Goal: Task Accomplishment & Management: Use online tool/utility

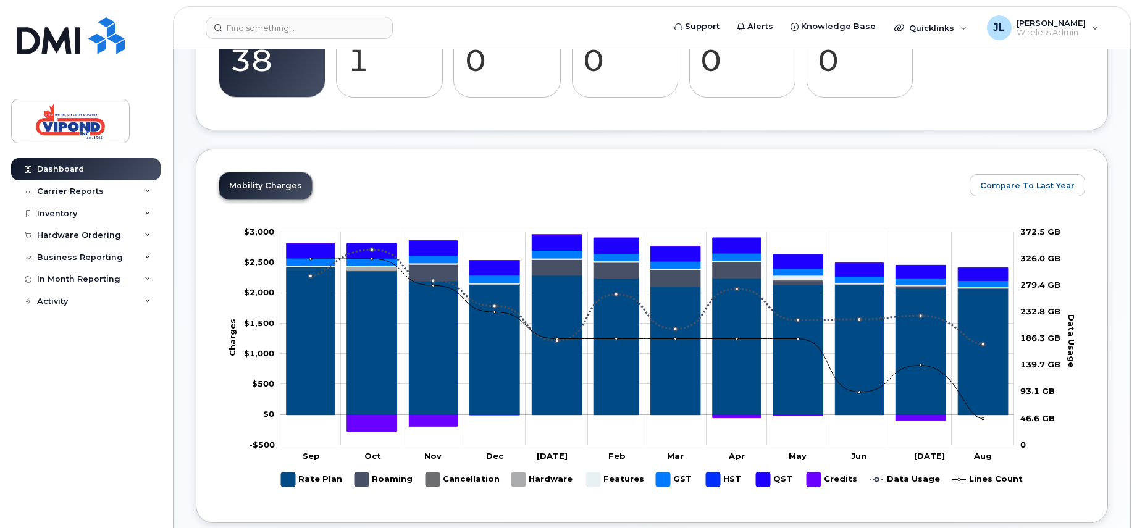
scroll to position [247, 0]
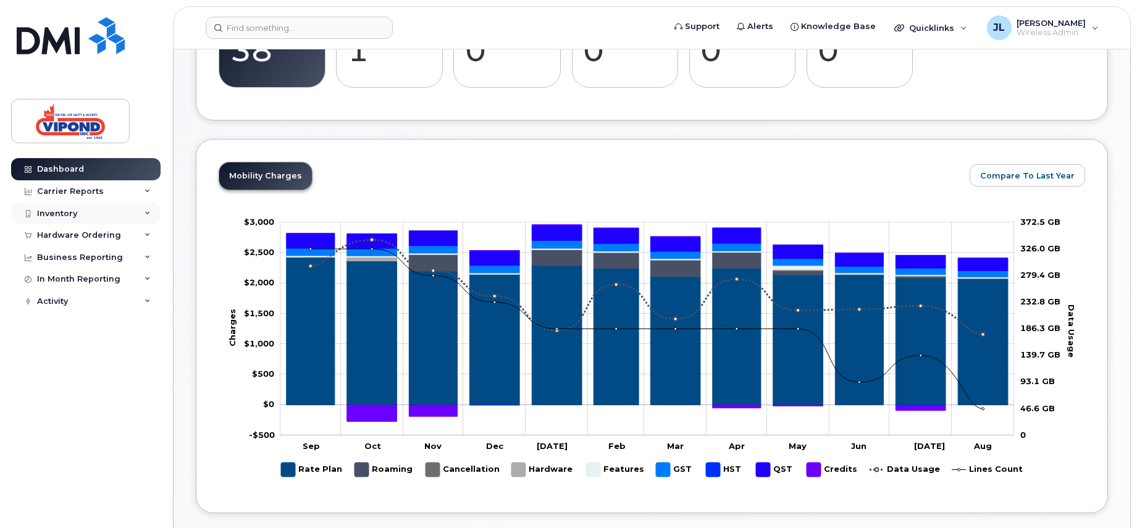
click at [92, 219] on div "Inventory" at bounding box center [85, 214] width 149 height 22
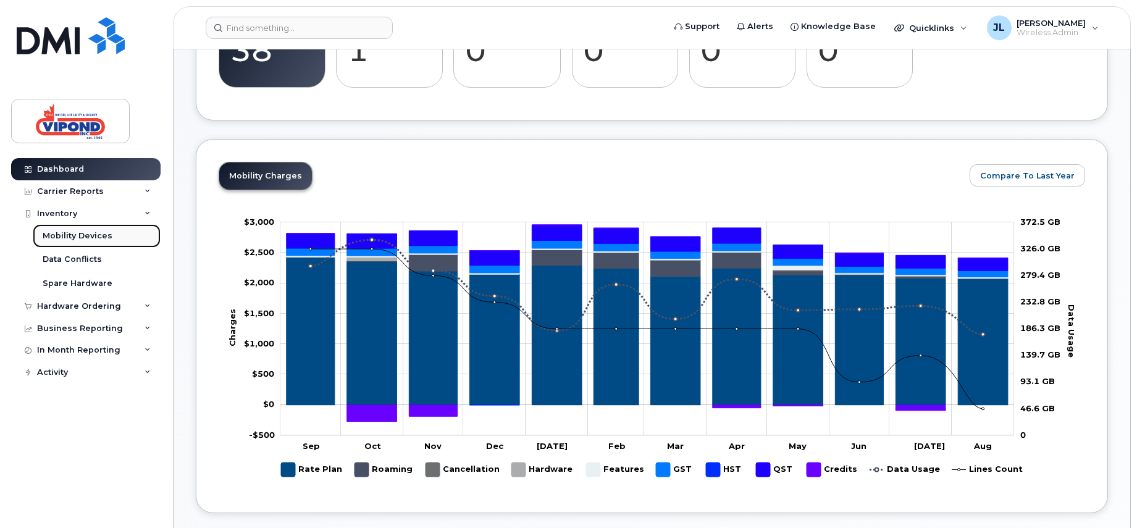
click at [90, 237] on div "Mobility Devices" at bounding box center [78, 235] width 70 height 11
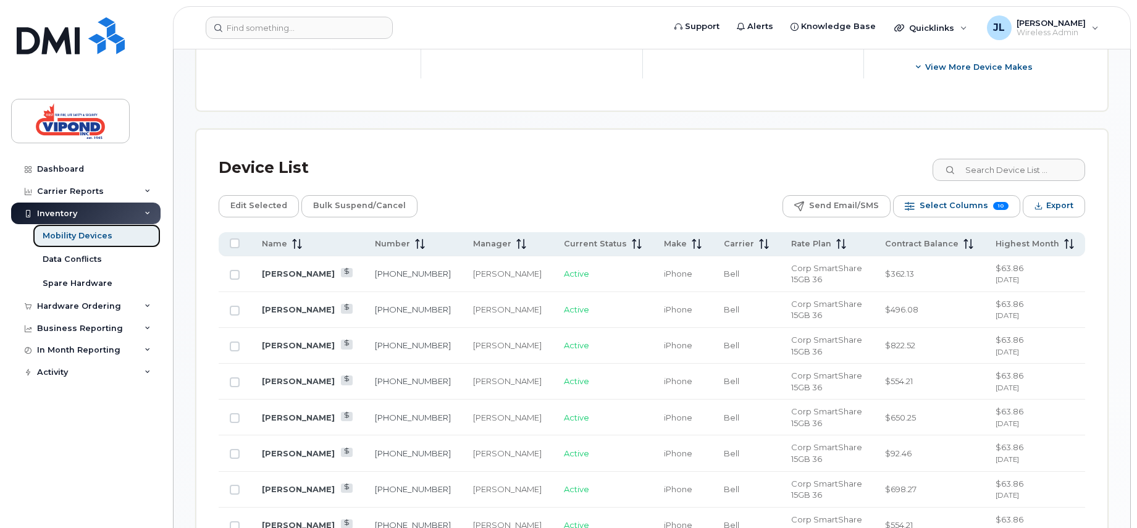
scroll to position [556, 0]
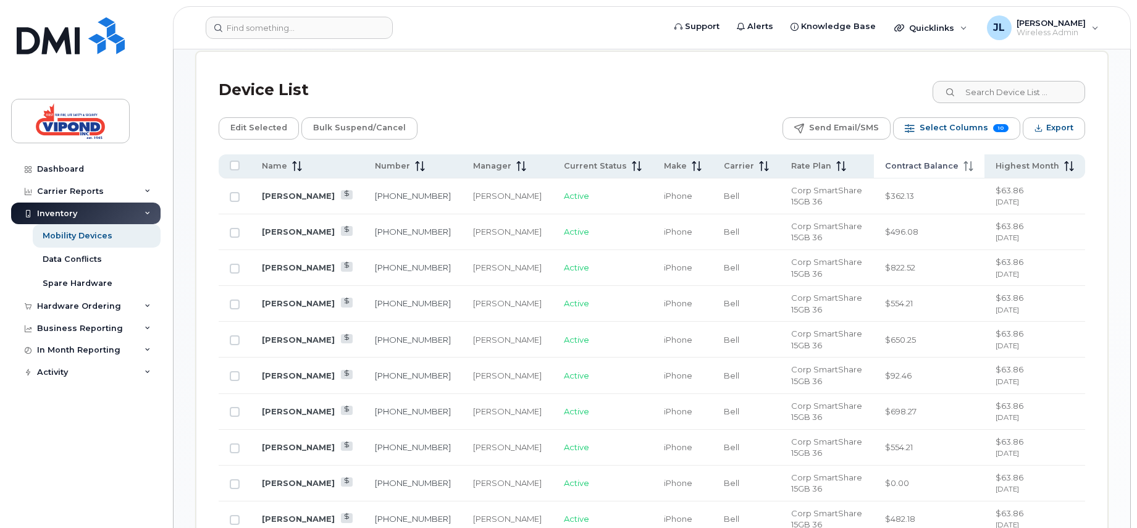
click at [938, 162] on span "Contract Balance" at bounding box center [921, 166] width 73 height 11
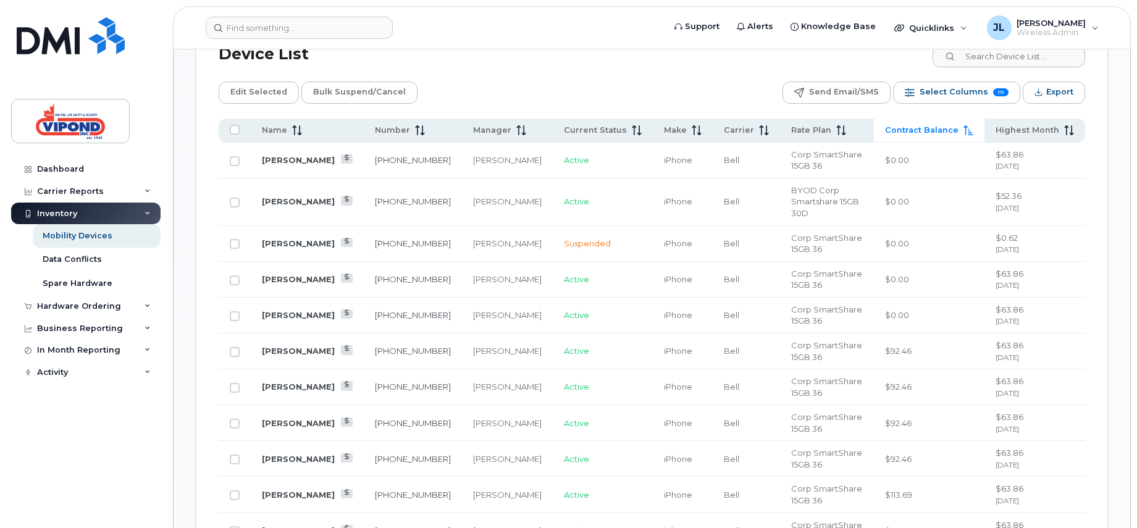
scroll to position [494, 0]
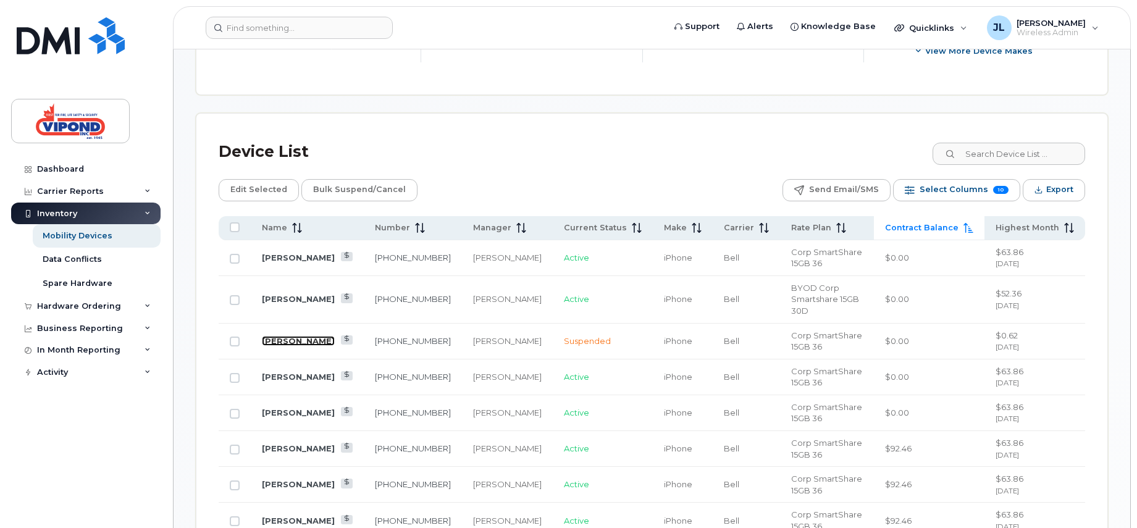
click at [289, 336] on link "[PERSON_NAME]" at bounding box center [298, 341] width 73 height 10
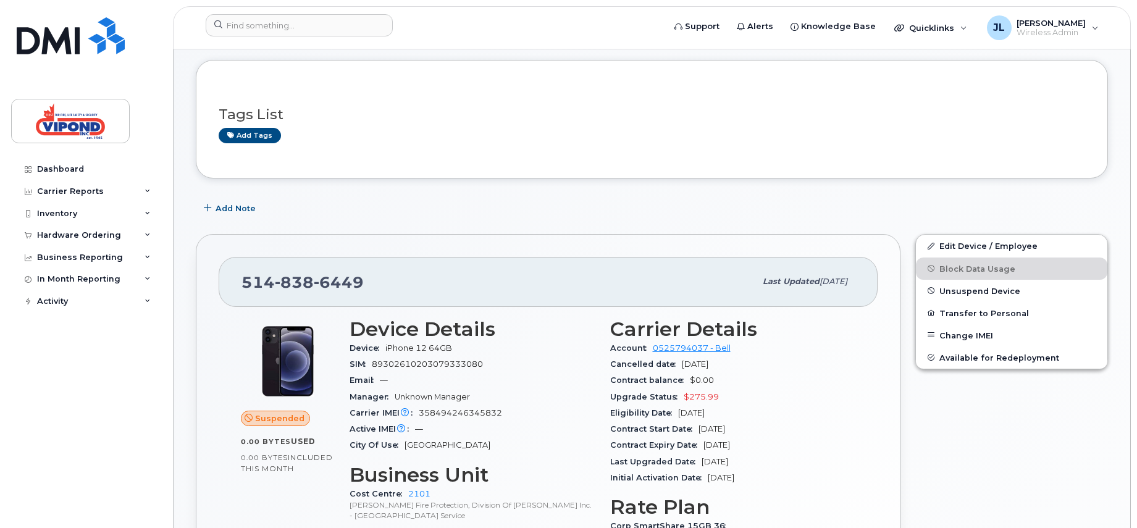
scroll to position [124, 0]
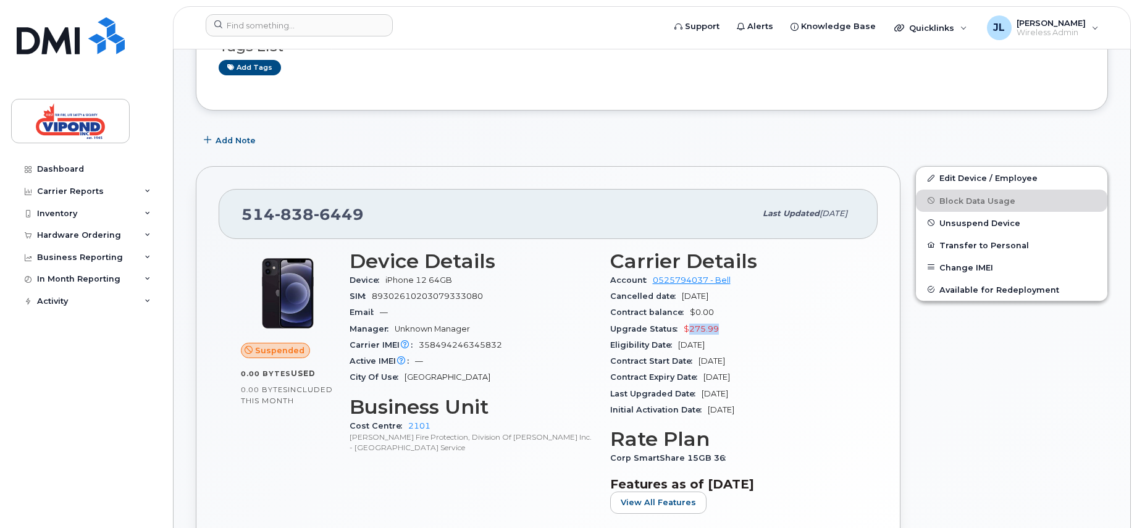
drag, startPoint x: 686, startPoint y: 327, endPoint x: 718, endPoint y: 327, distance: 32.7
click at [718, 327] on div "Upgrade Status $275.99" at bounding box center [733, 329] width 246 height 16
drag, startPoint x: 718, startPoint y: 327, endPoint x: 776, endPoint y: 338, distance: 59.0
click at [776, 338] on div "Eligibility Date Mar 07, 2026" at bounding box center [733, 345] width 246 height 16
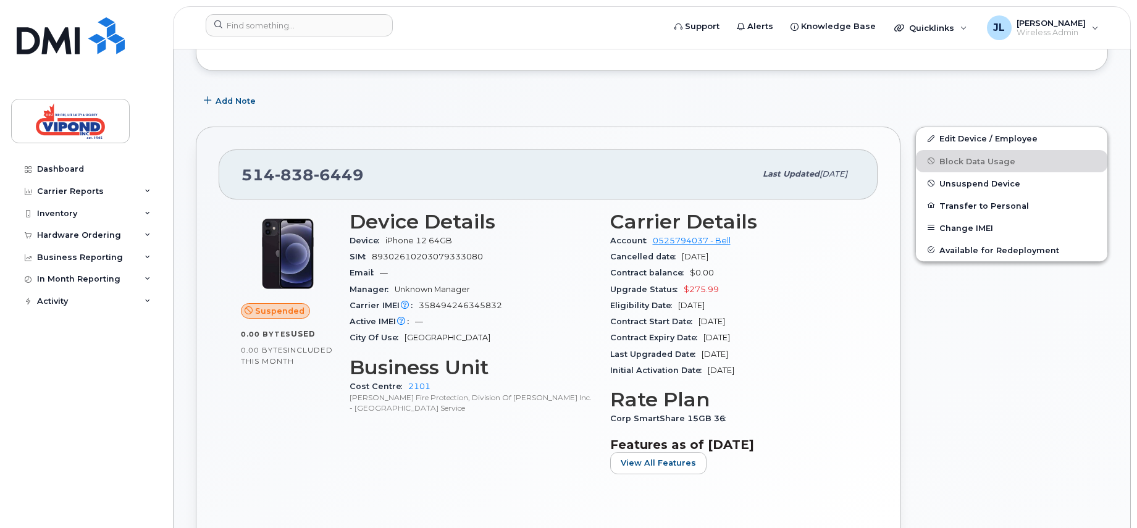
scroll to position [185, 0]
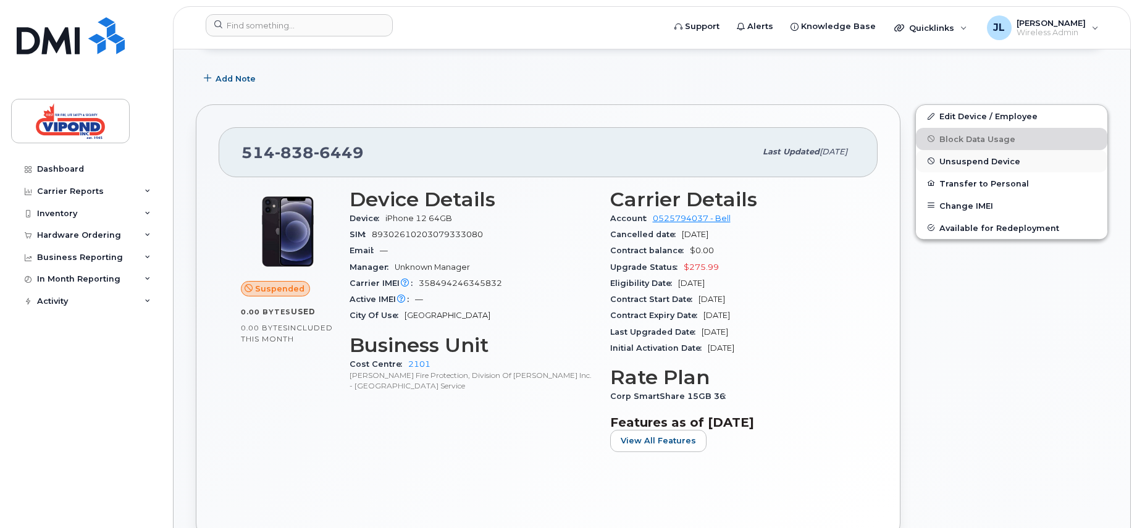
click at [995, 160] on span "Unsuspend Device" at bounding box center [979, 160] width 81 height 9
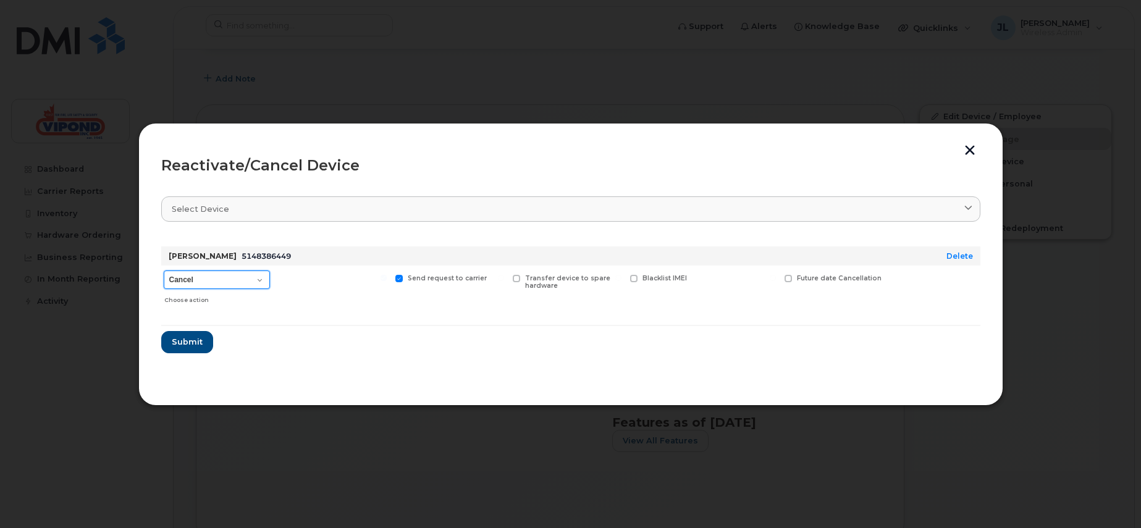
click at [261, 282] on select "Cancel Suspend - Extend Suspension Reactivate" at bounding box center [217, 280] width 106 height 19
select select "[object Object]"
click at [164, 271] on select "Cancel Suspend - Extend Suspension Reactivate" at bounding box center [217, 280] width 106 height 19
click at [185, 337] on span "Submit" at bounding box center [186, 342] width 31 height 12
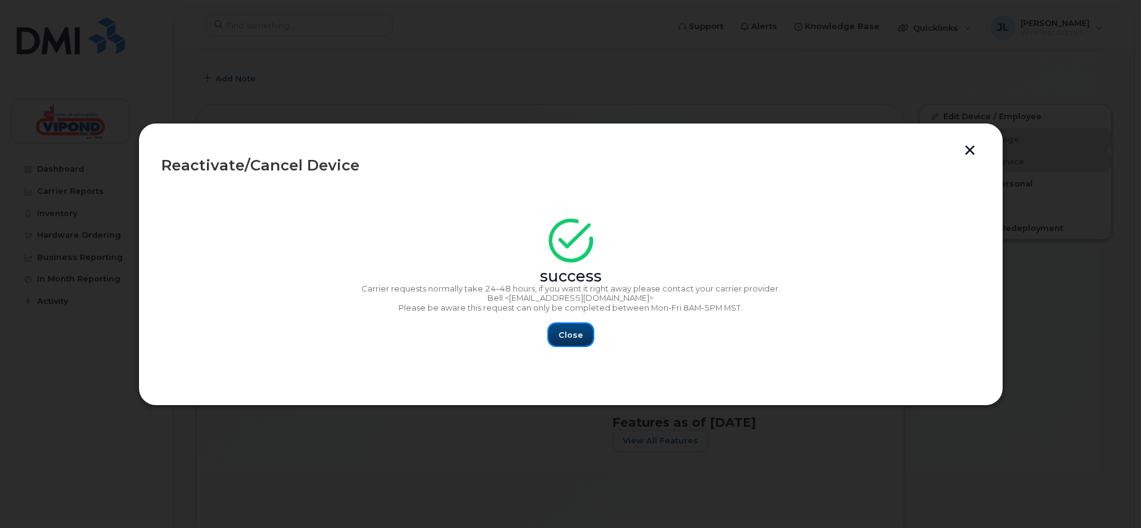
click at [571, 337] on span "Close" at bounding box center [570, 335] width 25 height 12
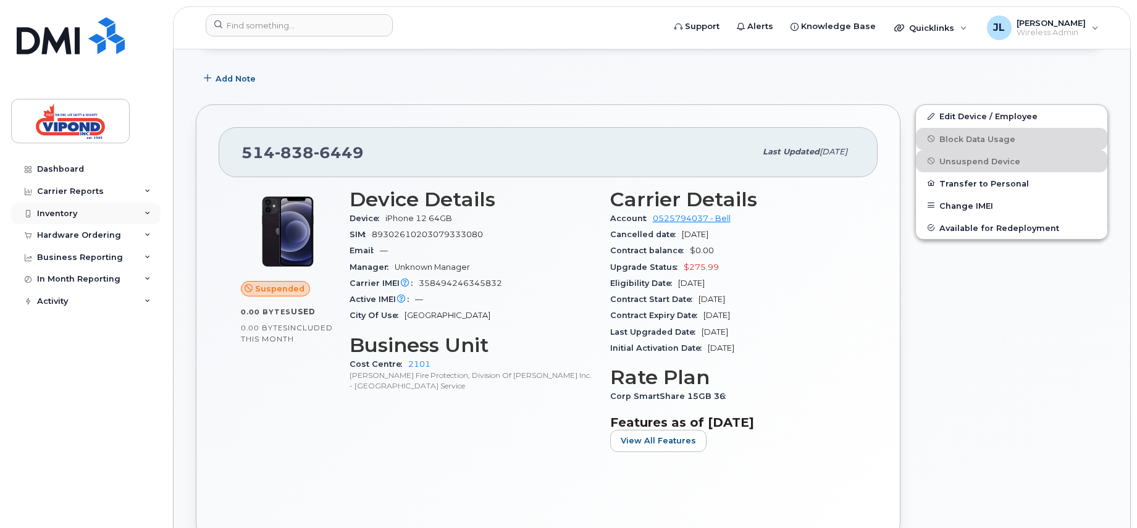
drag, startPoint x: 76, startPoint y: 212, endPoint x: 97, endPoint y: 214, distance: 21.1
click at [76, 213] on div "Inventory" at bounding box center [57, 214] width 40 height 10
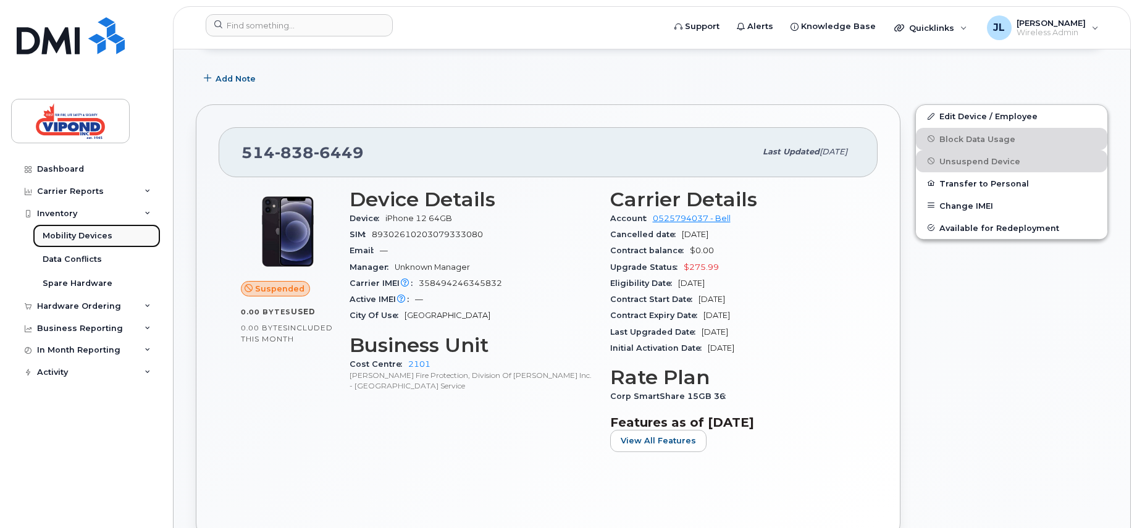
click at [90, 238] on div "Mobility Devices" at bounding box center [78, 235] width 70 height 11
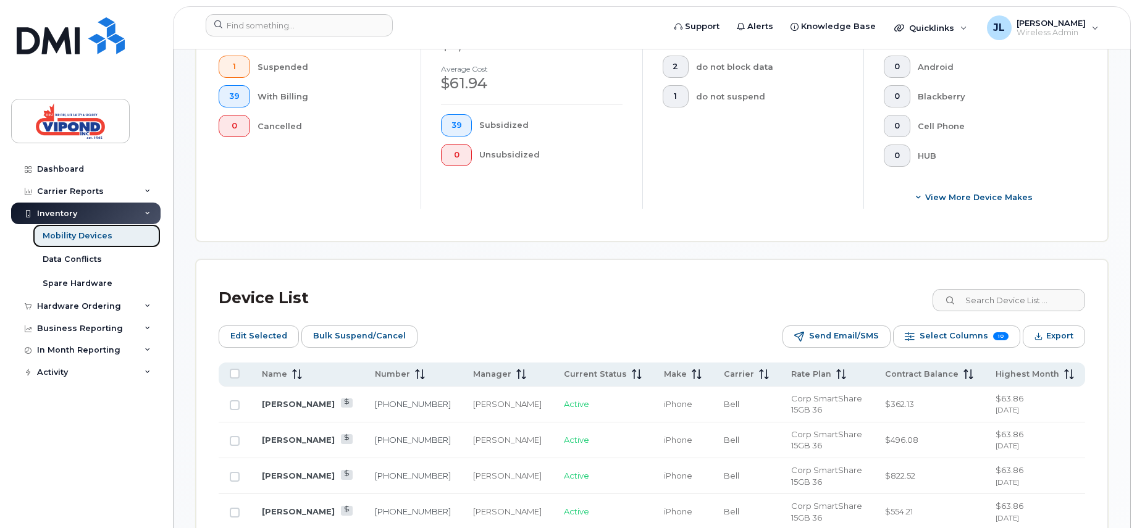
scroll to position [371, 0]
click at [918, 372] on span "Contract Balance" at bounding box center [921, 373] width 73 height 11
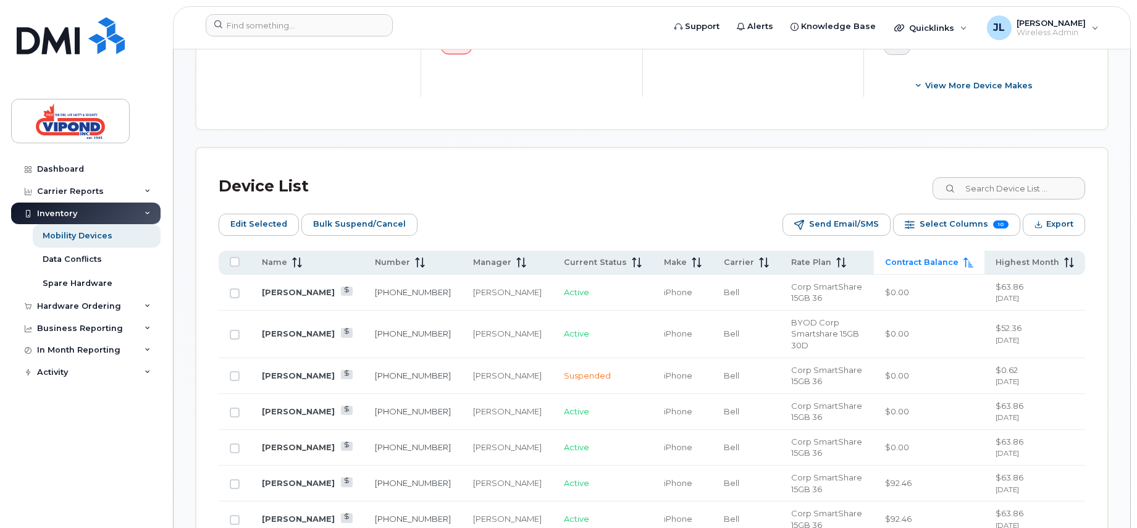
scroll to position [494, 0]
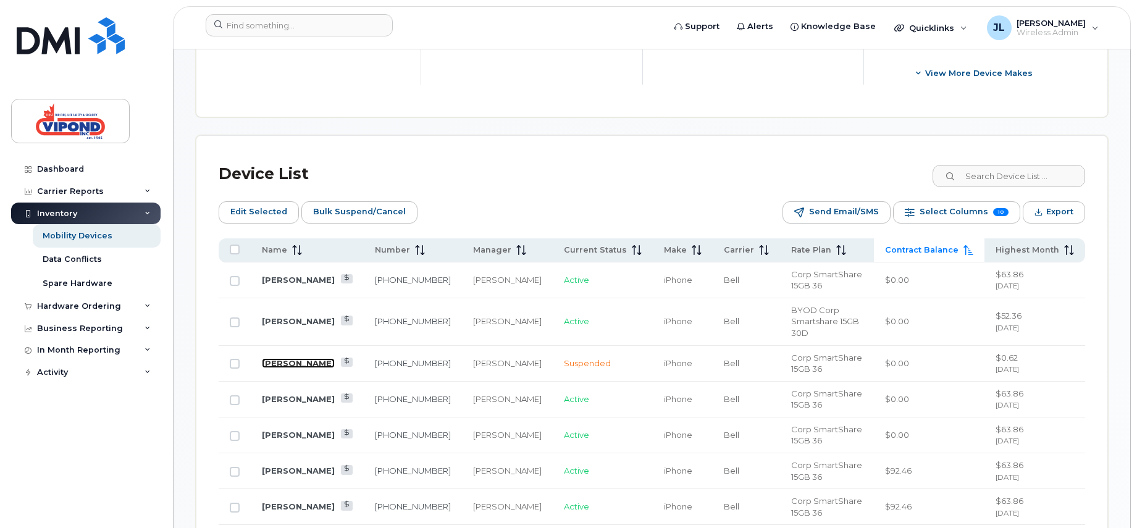
click at [285, 358] on link "[PERSON_NAME]" at bounding box center [298, 363] width 73 height 10
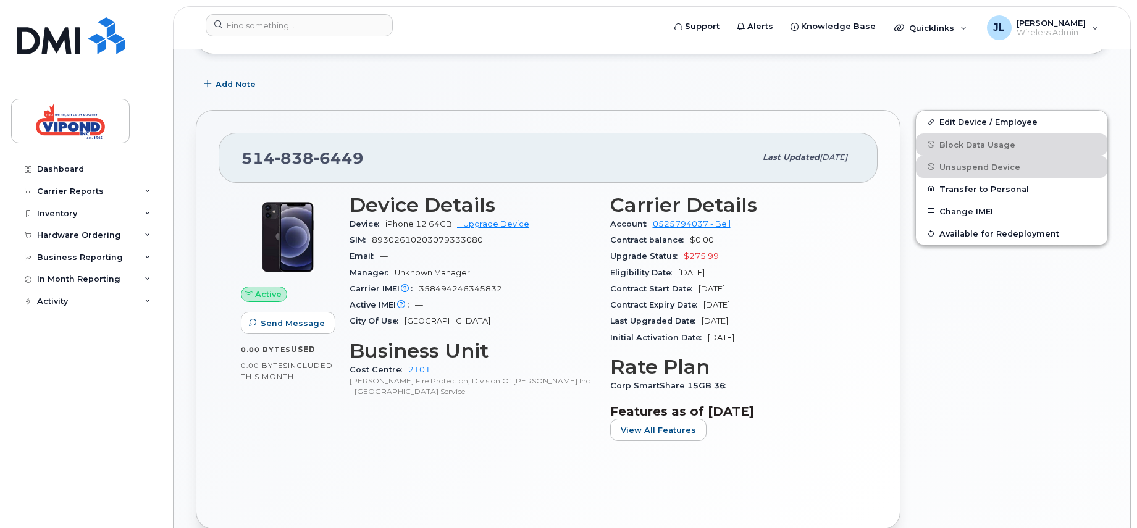
scroll to position [185, 0]
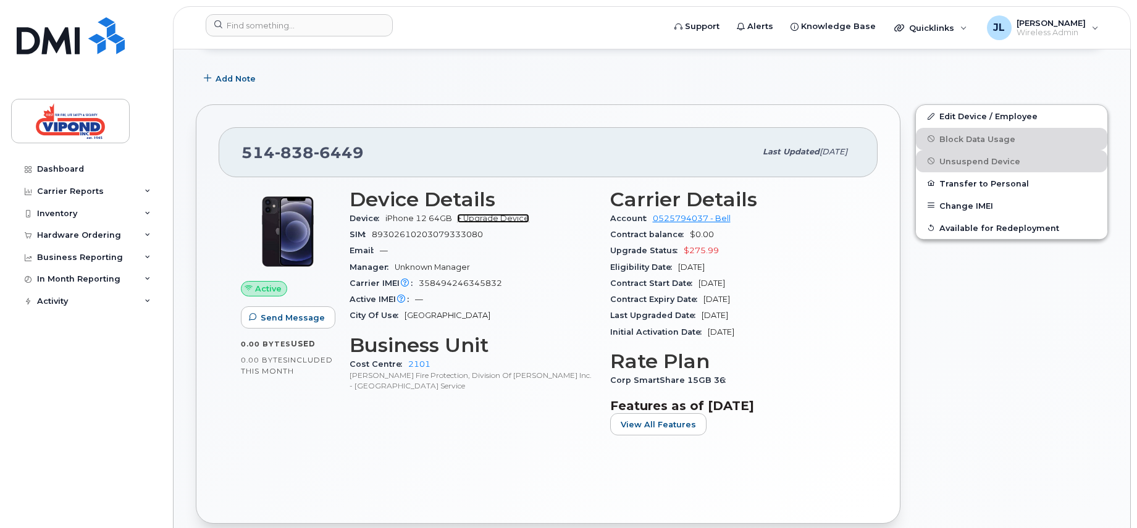
click at [503, 216] on link "+ Upgrade Device" at bounding box center [493, 218] width 72 height 9
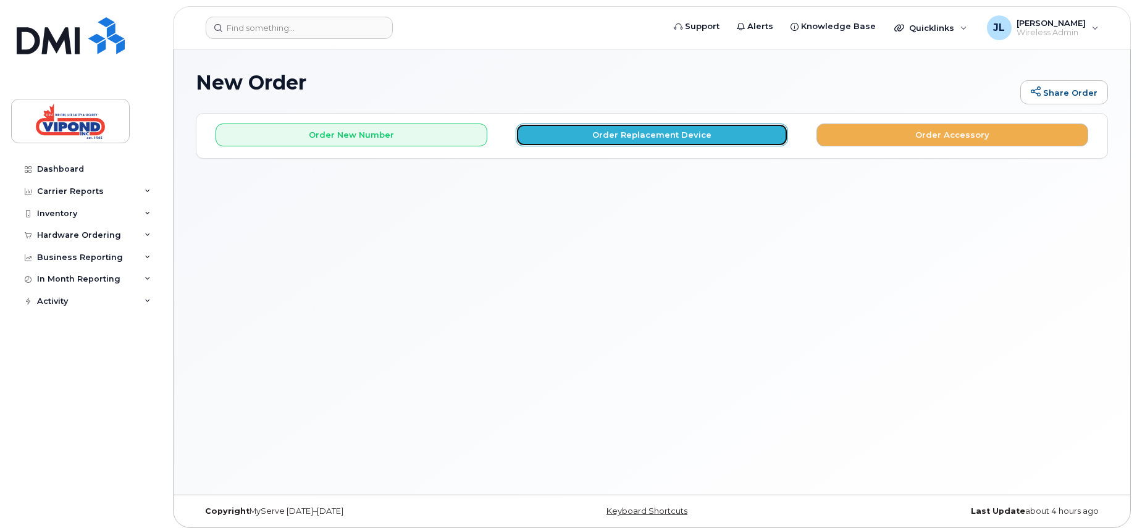
click at [577, 133] on button "Order Replacement Device" at bounding box center [652, 135] width 272 height 23
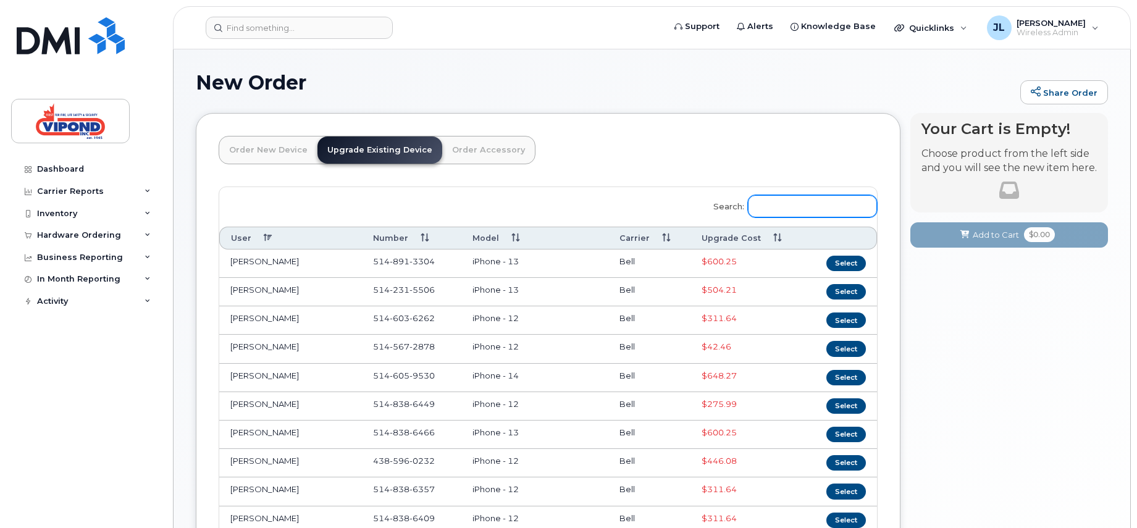
click at [805, 208] on input "Search:" at bounding box center [812, 206] width 129 height 22
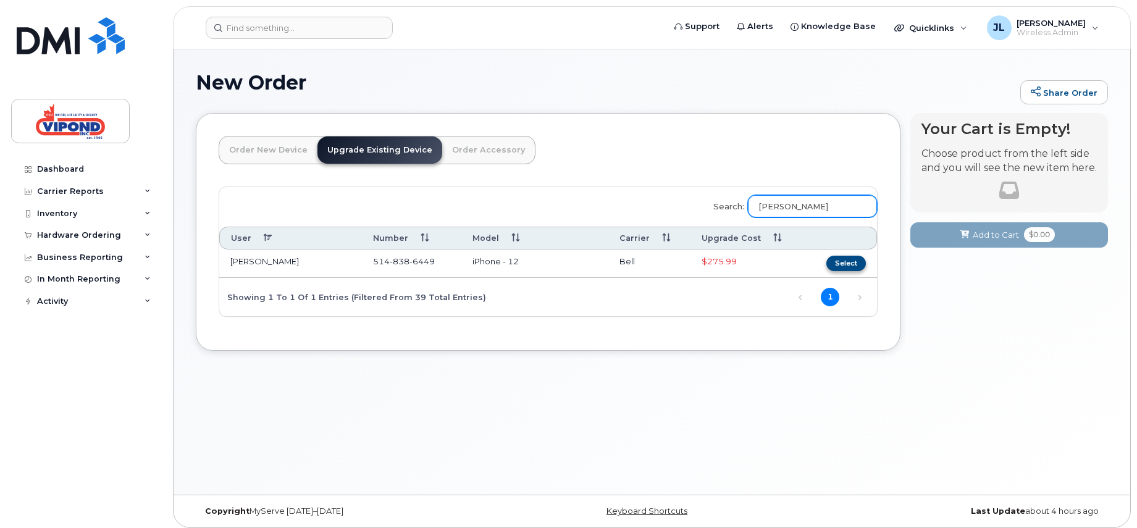
type input "gill"
click at [848, 261] on button "Select" at bounding box center [846, 263] width 40 height 15
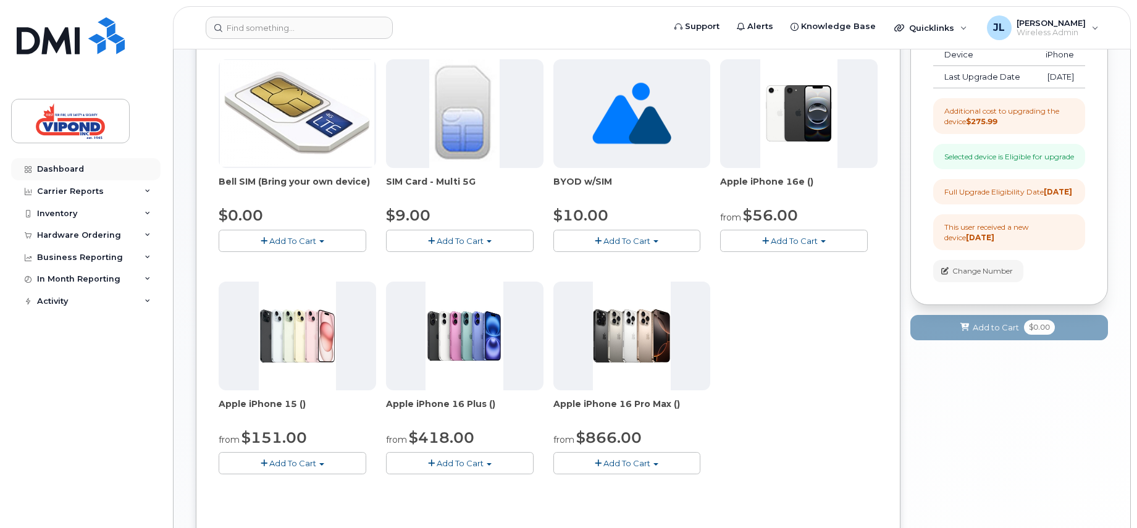
scroll to position [185, 0]
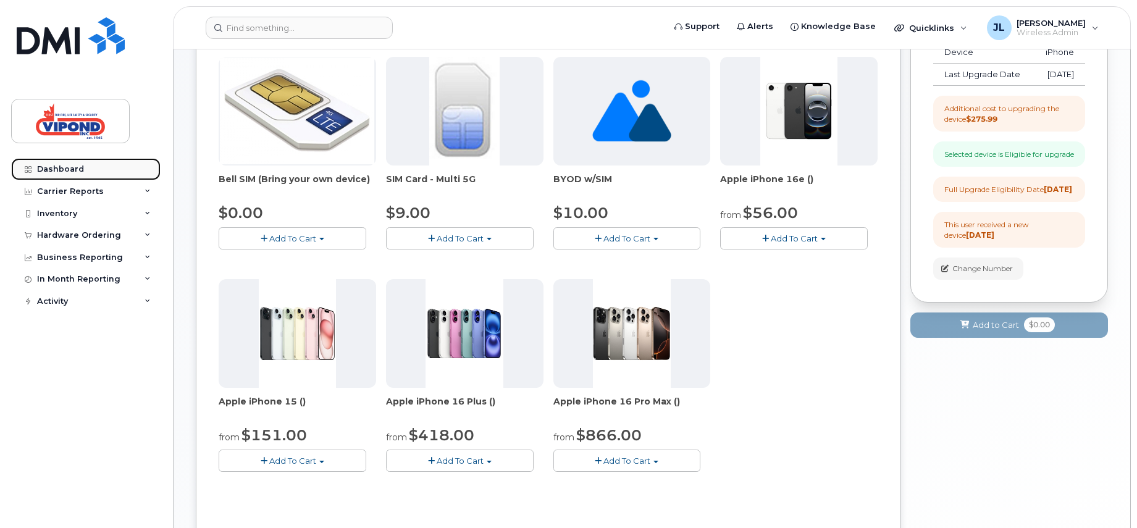
click at [56, 166] on div "Dashboard" at bounding box center [60, 169] width 47 height 10
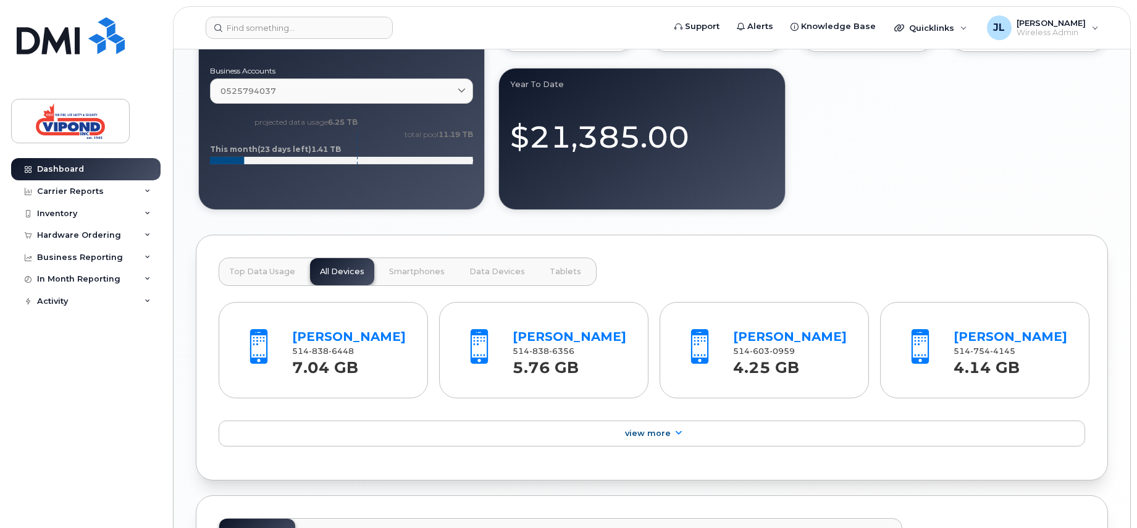
scroll to position [926, 0]
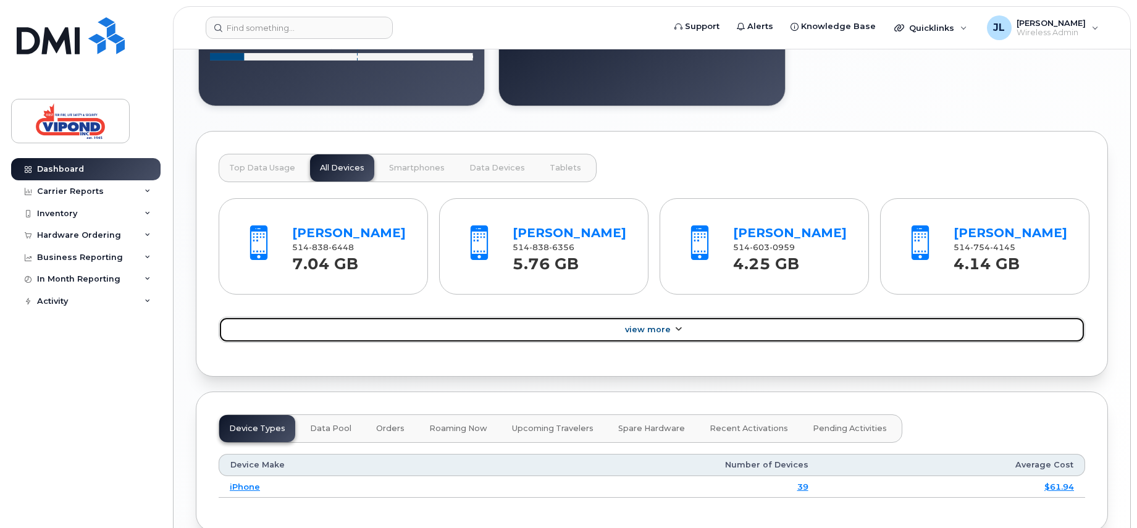
click at [662, 329] on span "View More" at bounding box center [648, 329] width 46 height 9
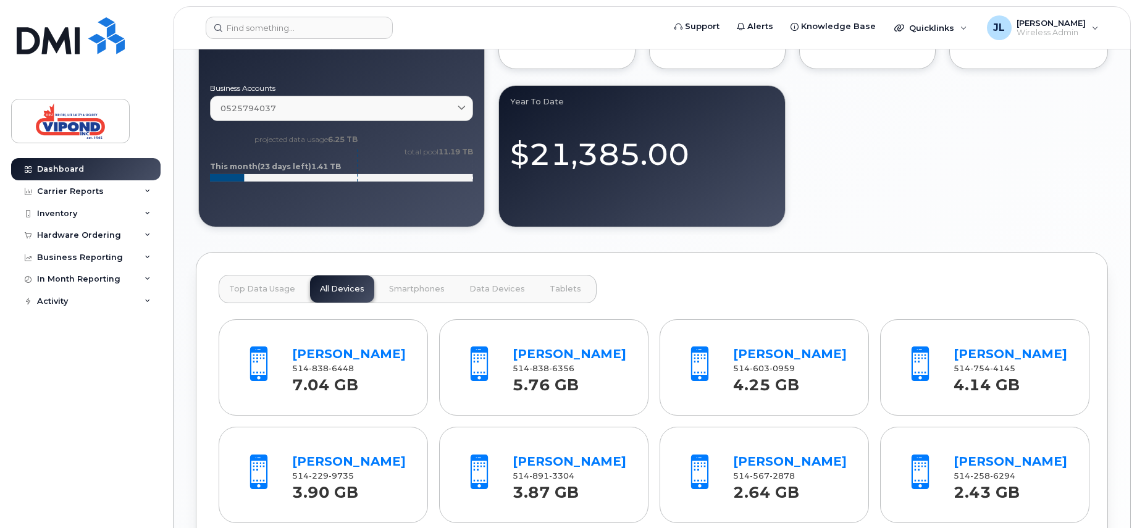
scroll to position [679, 0]
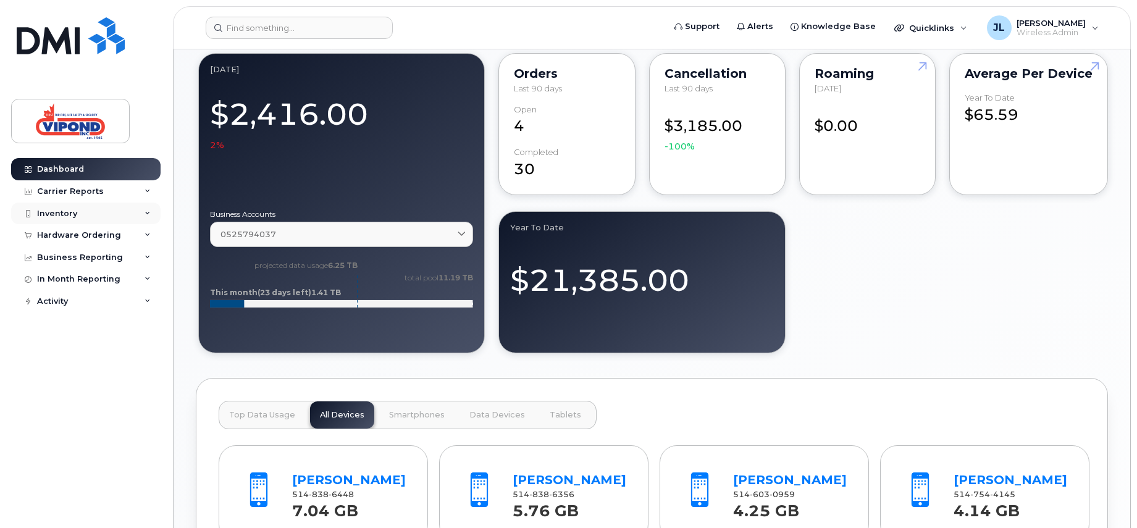
click at [67, 214] on div "Inventory" at bounding box center [57, 214] width 40 height 10
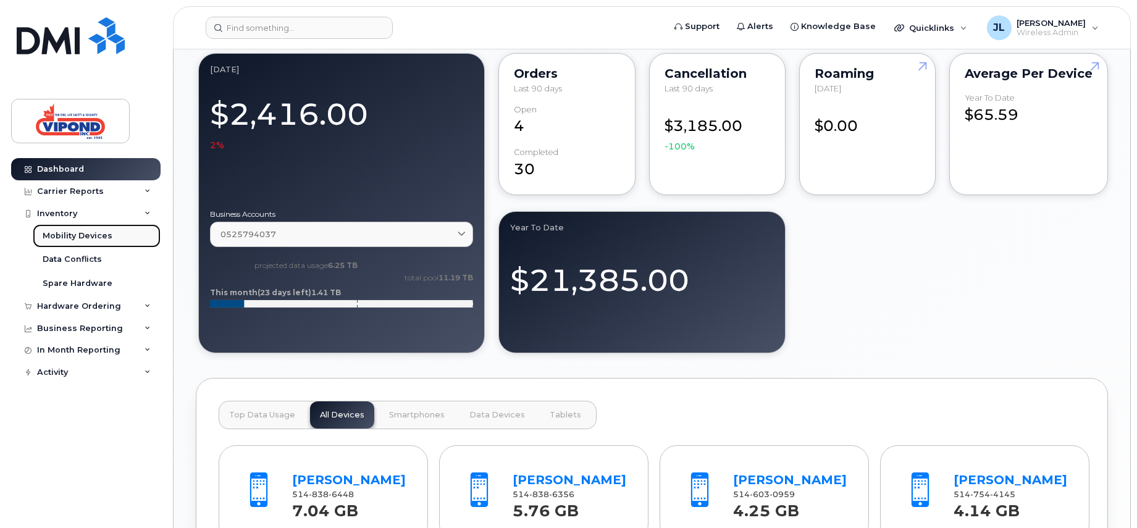
click at [77, 234] on div "Mobility Devices" at bounding box center [78, 235] width 70 height 11
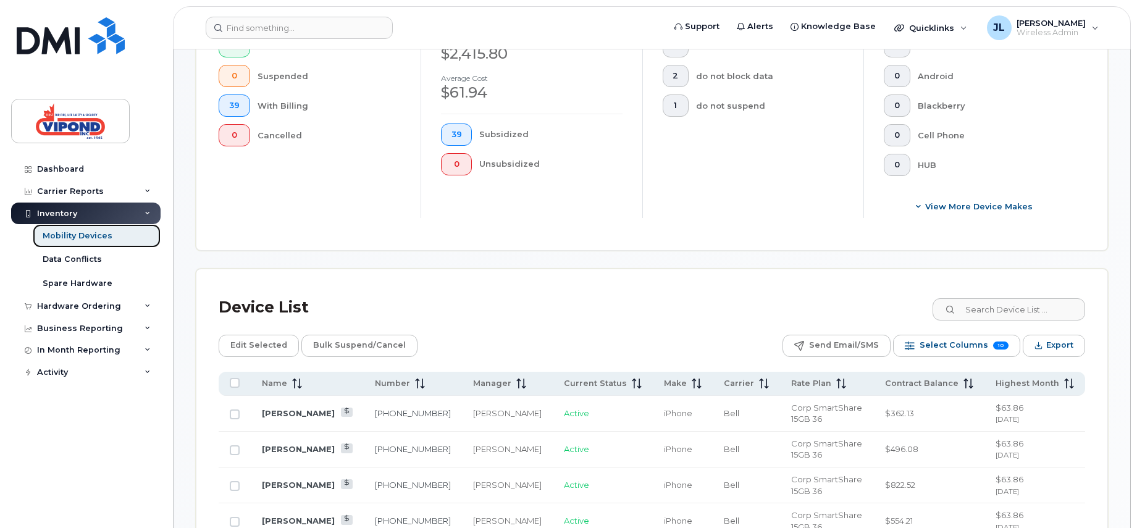
scroll to position [494, 0]
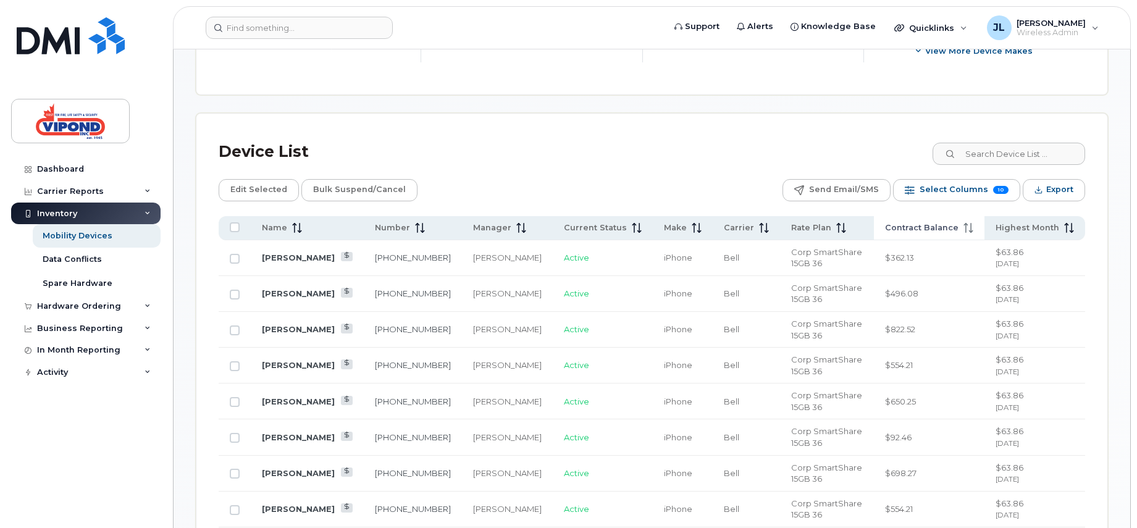
click at [931, 229] on span "Contract Balance" at bounding box center [921, 227] width 73 height 11
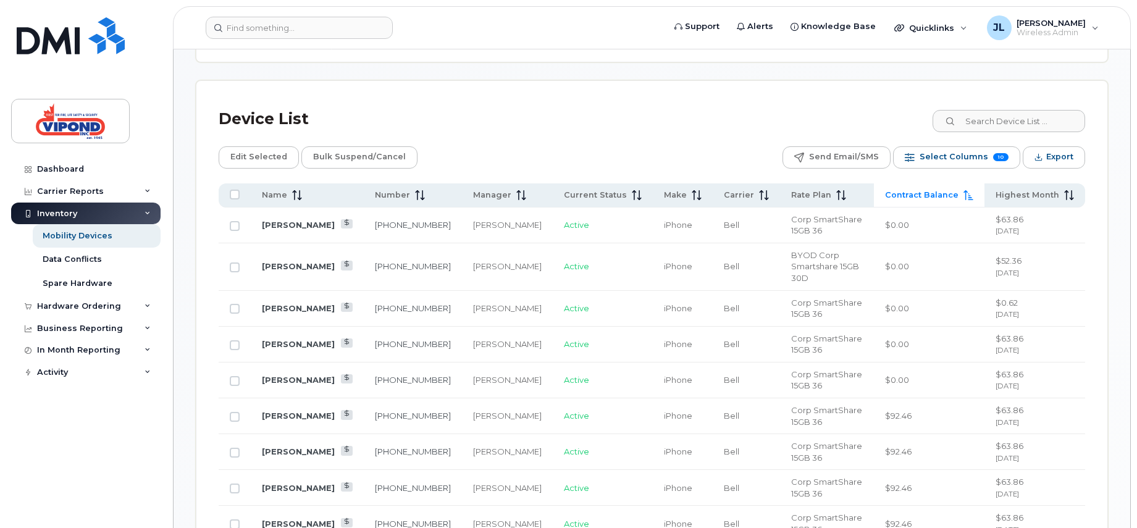
scroll to position [556, 0]
